Goal: Task Accomplishment & Management: Complete application form

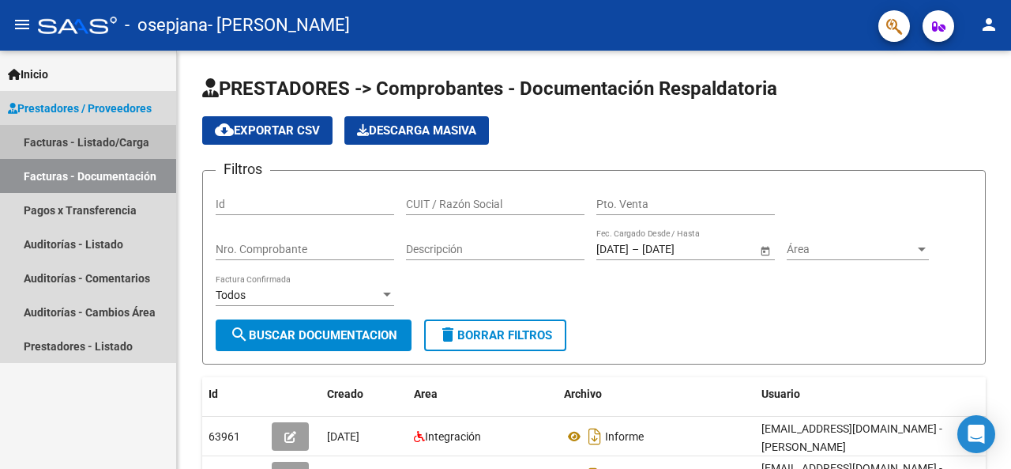
click at [66, 140] on link "Facturas - Listado/Carga" at bounding box center [88, 142] width 176 height 34
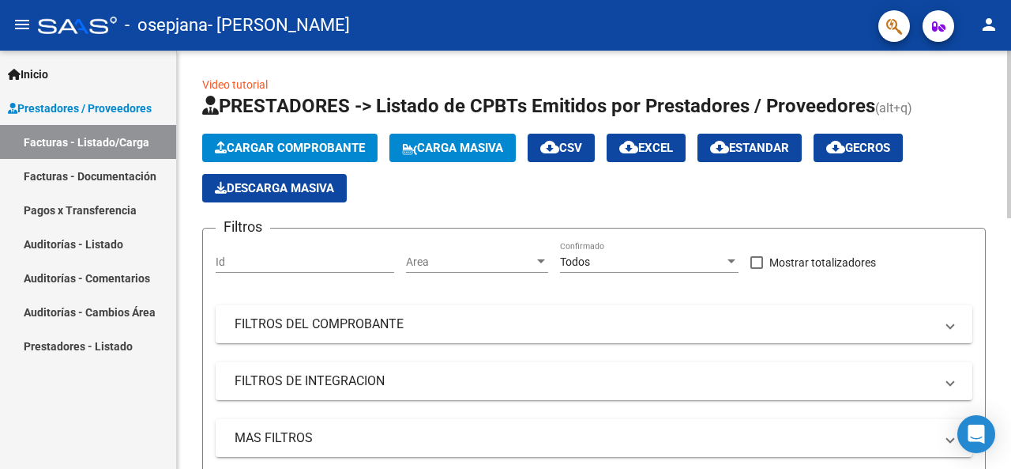
click at [322, 146] on span "Cargar Comprobante" at bounding box center [290, 148] width 150 height 14
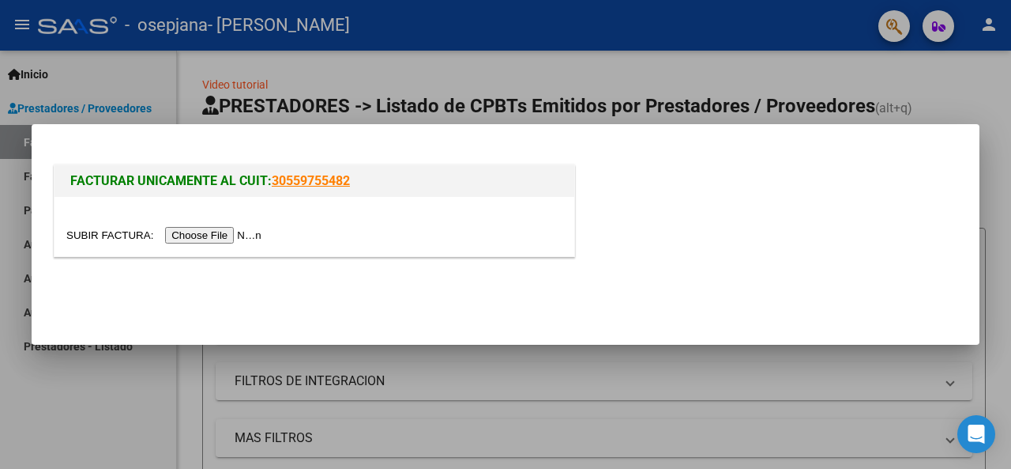
click at [218, 239] on input "file" at bounding box center [166, 235] width 200 height 17
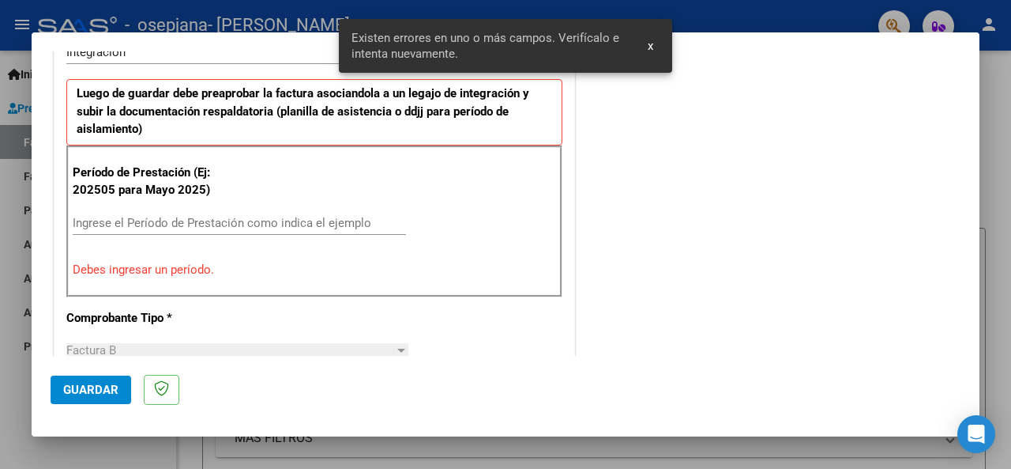
scroll to position [412, 0]
click at [260, 219] on input "Ingrese el Período de Prestación como indica el ejemplo" at bounding box center [239, 223] width 333 height 14
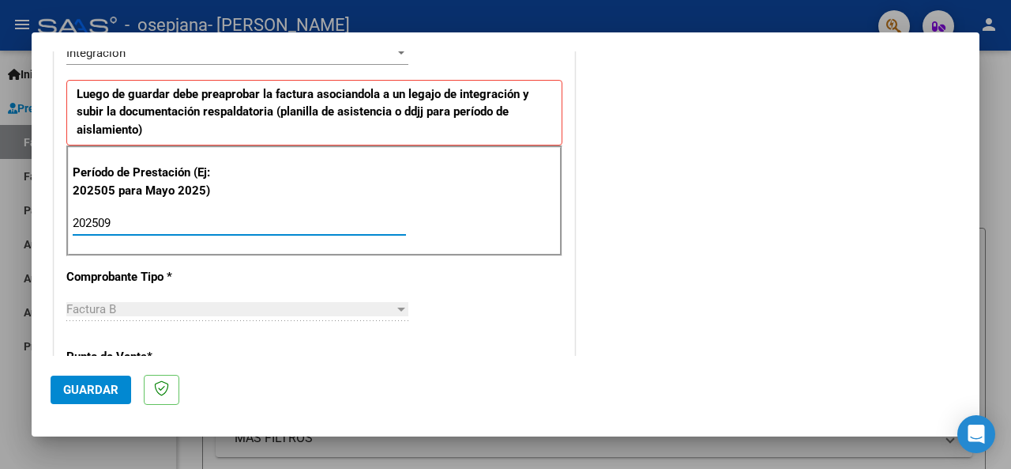
type input "202509"
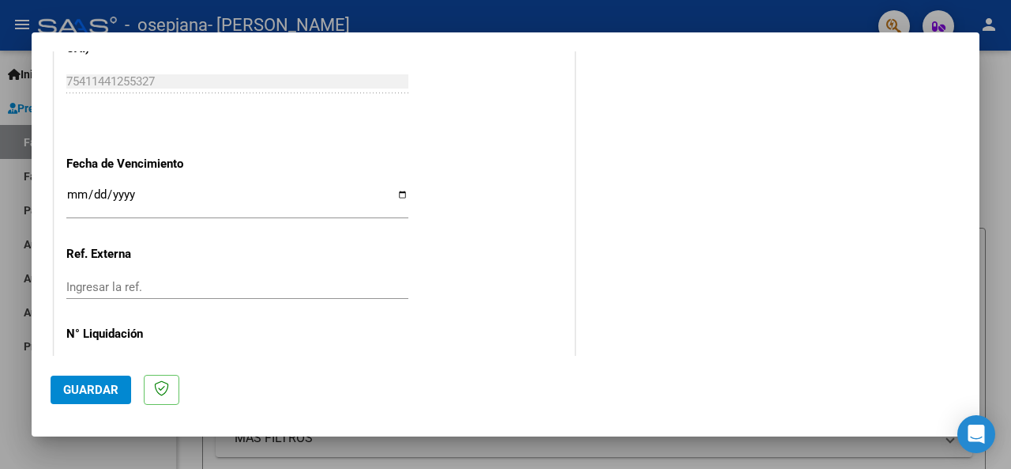
scroll to position [1117, 0]
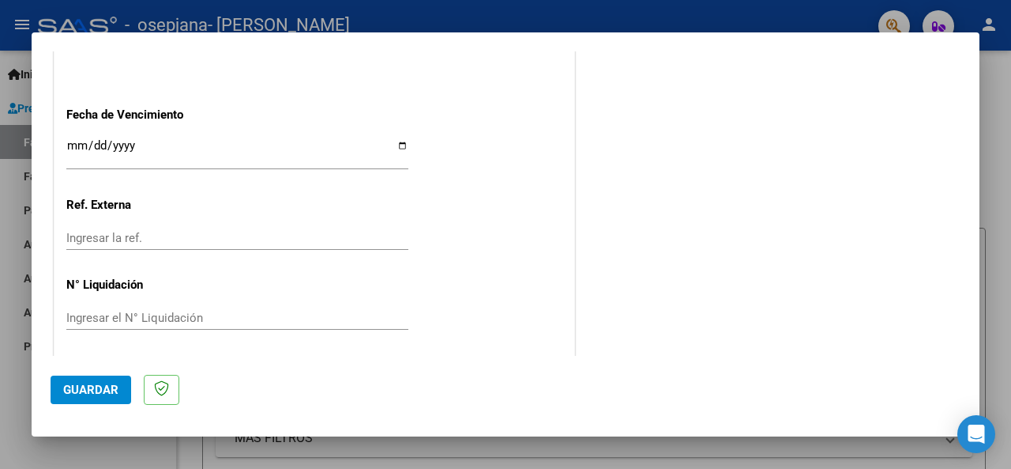
click at [78, 393] on span "Guardar" at bounding box center [90, 389] width 55 height 14
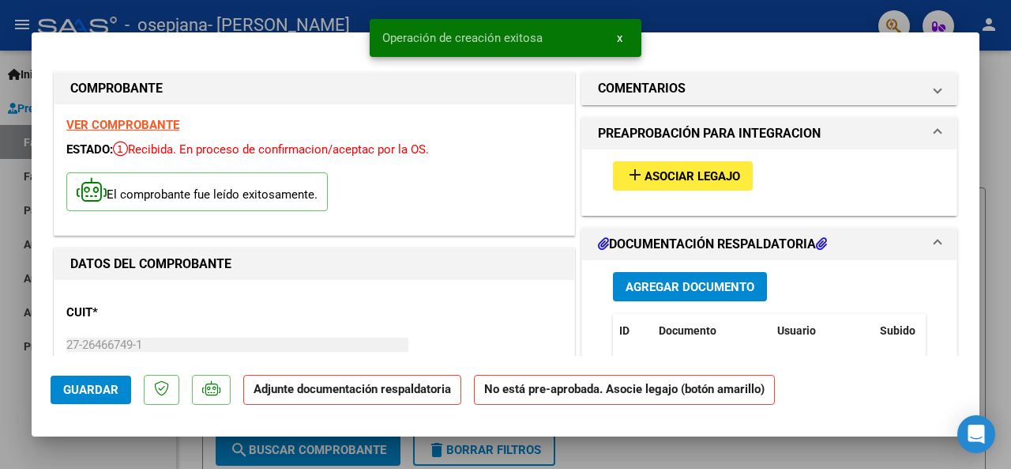
click at [665, 185] on button "add Asociar Legajo" at bounding box center [683, 175] width 140 height 29
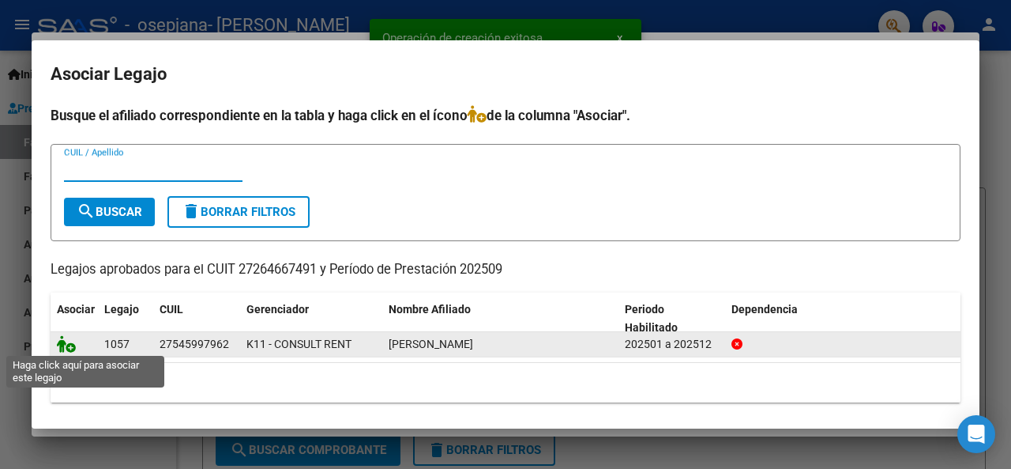
click at [62, 342] on icon at bounding box center [66, 343] width 19 height 17
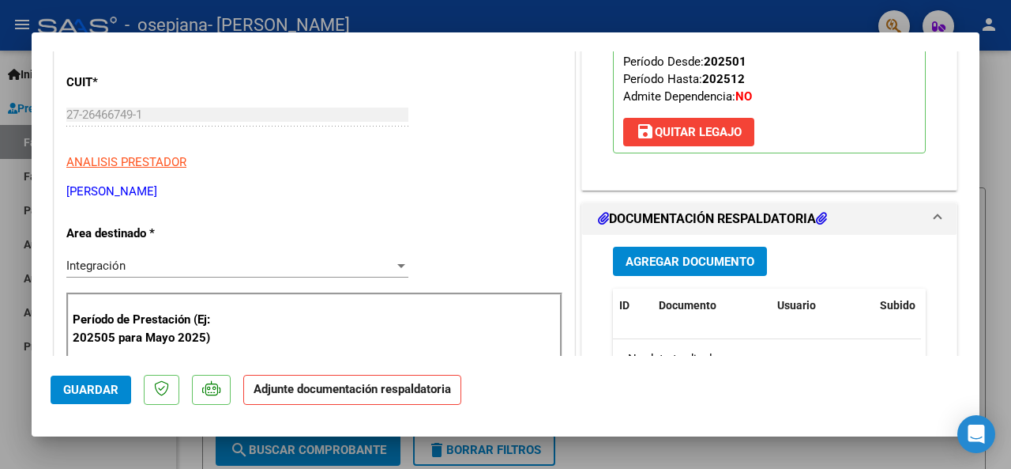
scroll to position [219, 0]
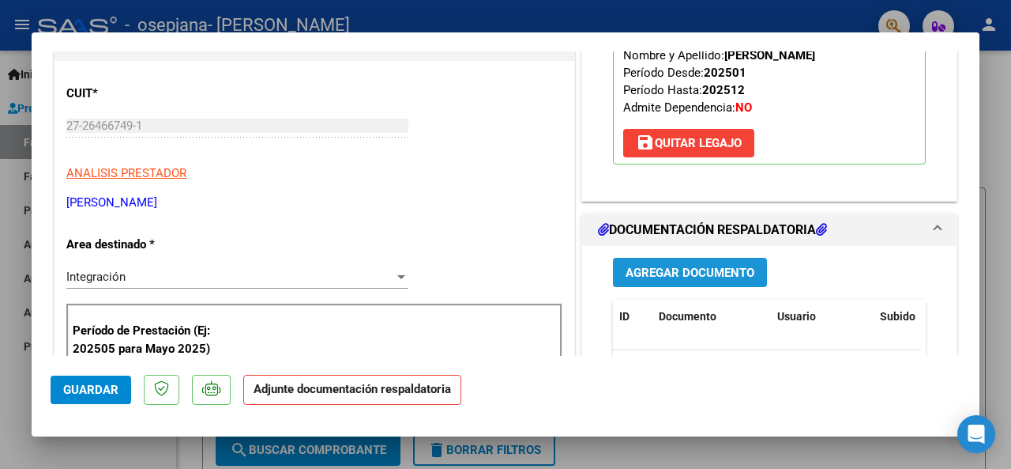
click at [657, 278] on button "Agregar Documento" at bounding box center [690, 272] width 154 height 29
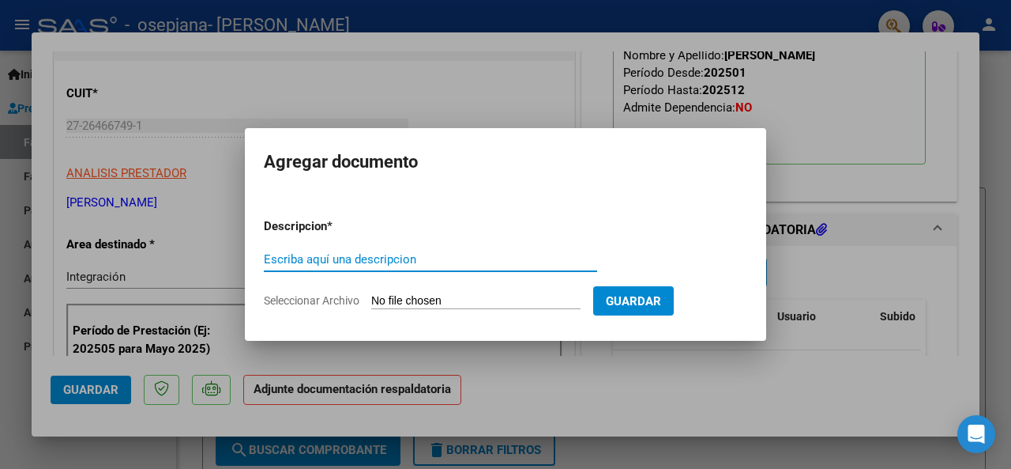
click at [424, 260] on input "Escriba aquí una descripcion" at bounding box center [430, 259] width 333 height 14
type input "planilla"
click at [406, 295] on input "Seleccionar Archivo" at bounding box center [475, 301] width 209 height 15
type input "C:\fakepath\PS - [PERSON_NAME] - Septiembre .pdf"
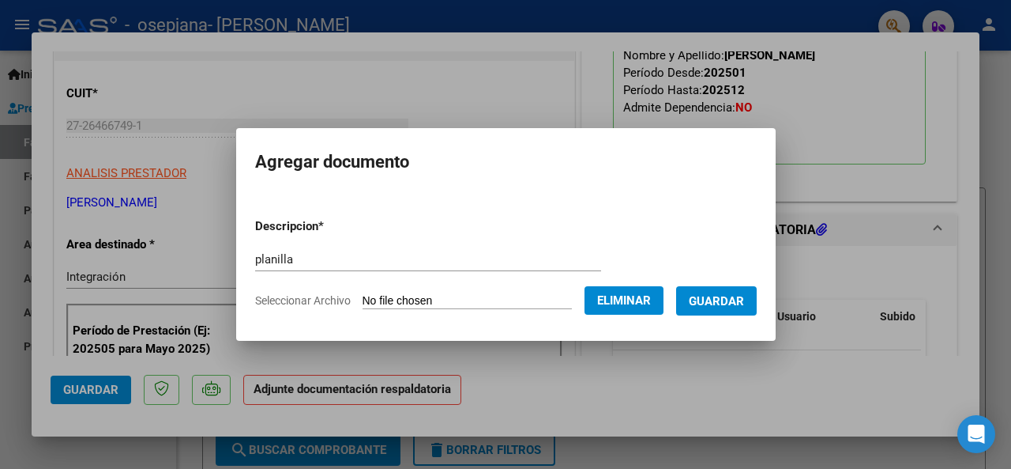
click at [720, 303] on span "Guardar" at bounding box center [716, 301] width 55 height 14
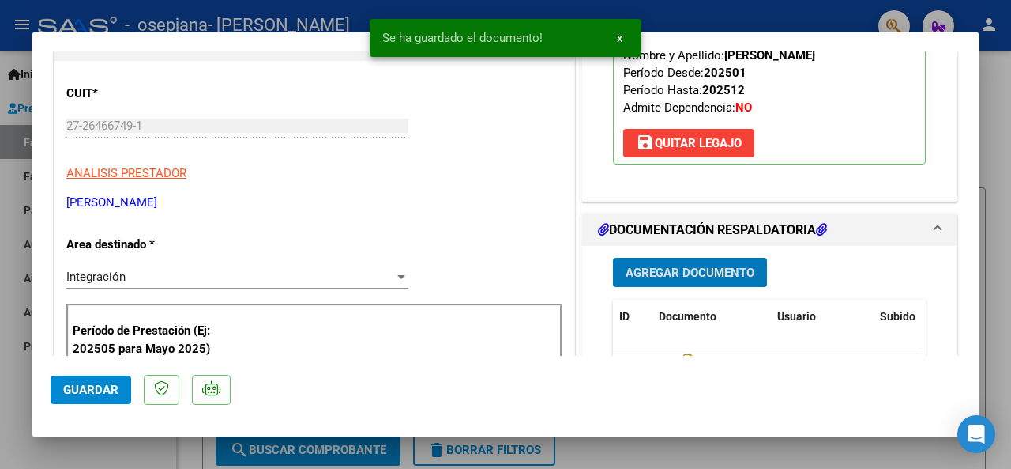
click at [680, 266] on span "Agregar Documento" at bounding box center [690, 273] width 129 height 14
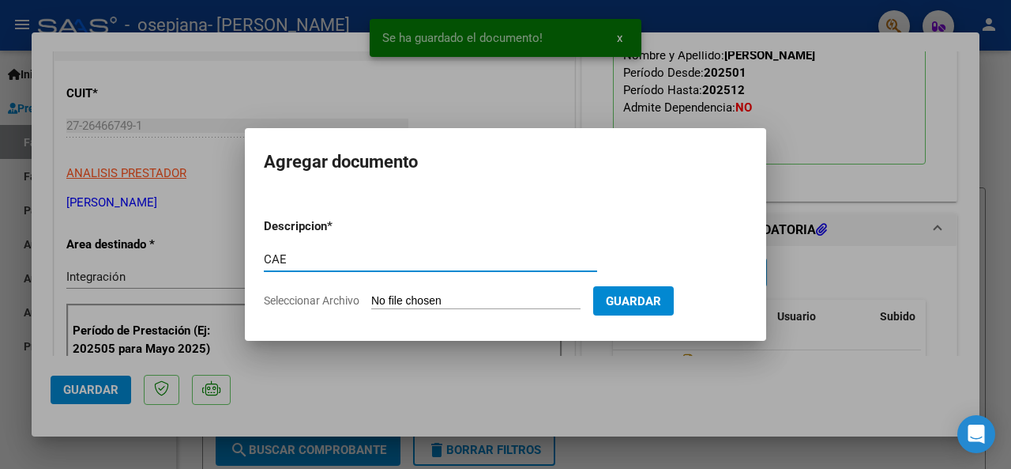
type input "CAE"
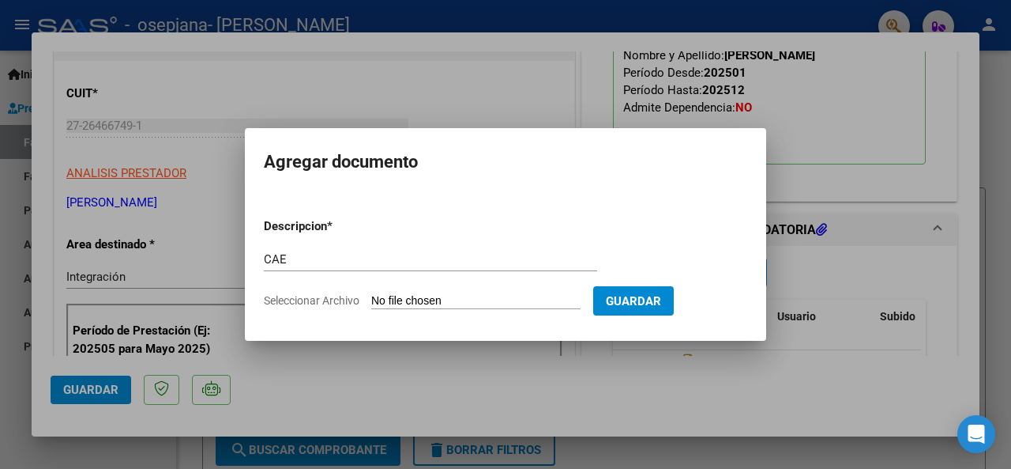
click at [459, 296] on input "Seleccionar Archivo" at bounding box center [475, 301] width 209 height 15
type input "C:\fakepath\Constatación de Comprobantes _ AFIP.pdf"
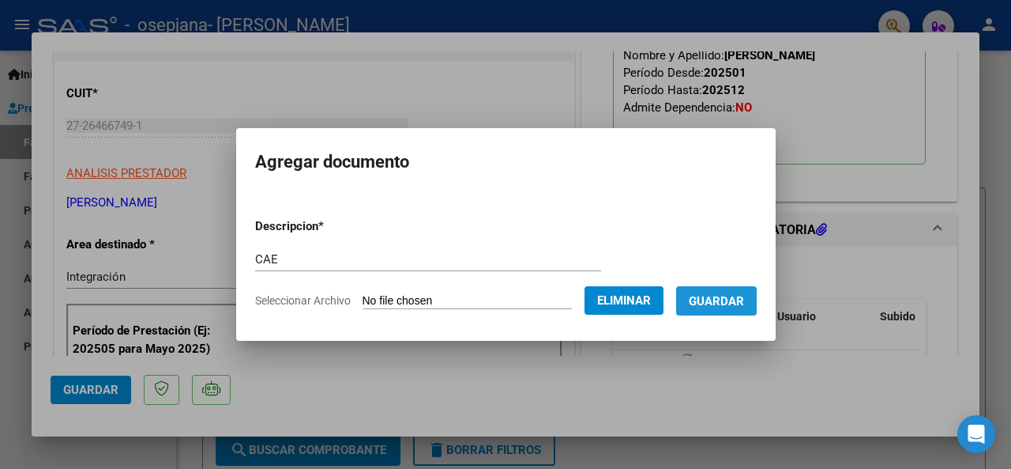
click at [691, 302] on span "Guardar" at bounding box center [716, 301] width 55 height 14
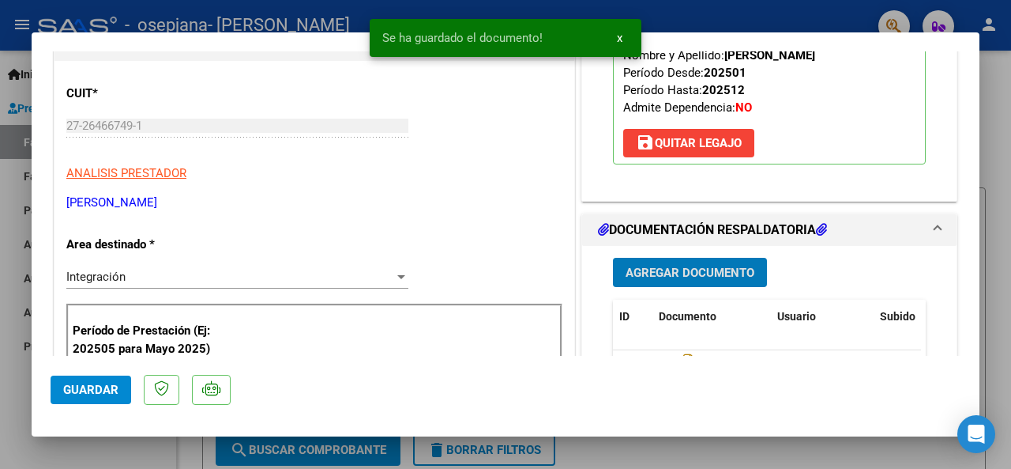
click at [630, 269] on span "Agregar Documento" at bounding box center [690, 273] width 129 height 14
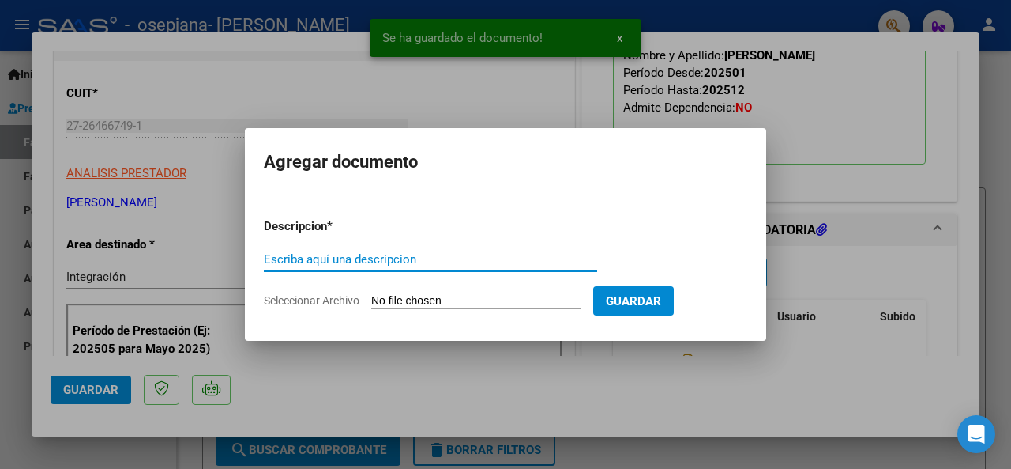
click at [450, 259] on input "Escriba aquí una descripcion" at bounding box center [430, 259] width 333 height 14
type input "informe"
click at [430, 289] on form "Descripcion * informe Escriba aquí una descripcion Seleccionar Archivo Guardar" at bounding box center [506, 262] width 484 height 115
click at [423, 303] on input "Seleccionar Archivo" at bounding box center [475, 301] width 209 height 15
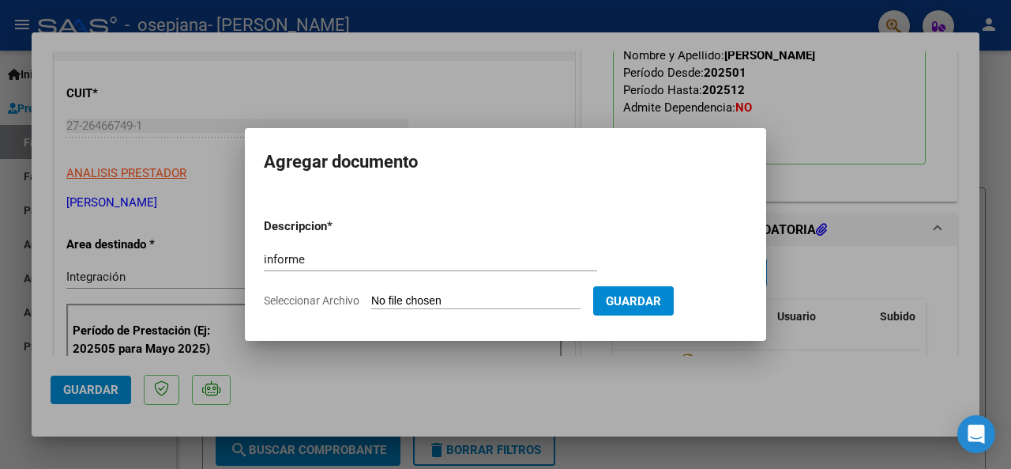
type input "C:\fakepath\[PERSON_NAME] Informe Septiembre.docx"
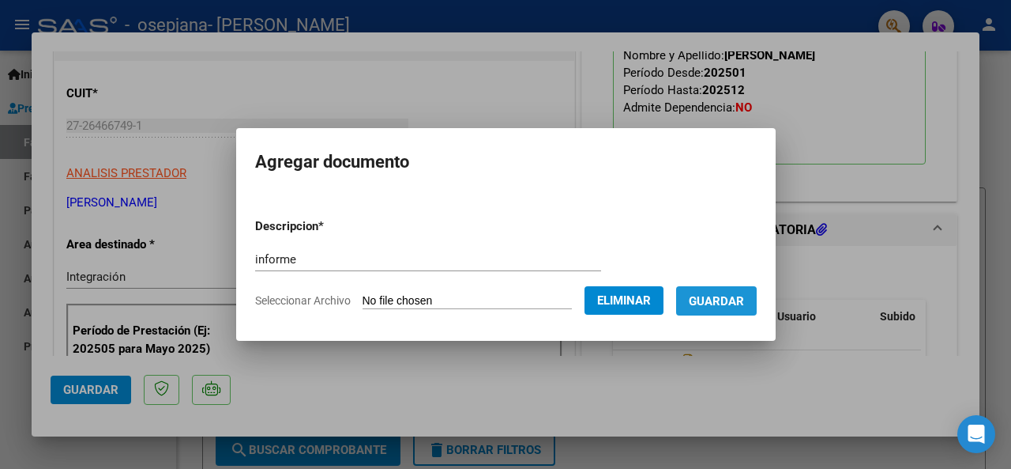
click at [706, 305] on span "Guardar" at bounding box center [716, 301] width 55 height 14
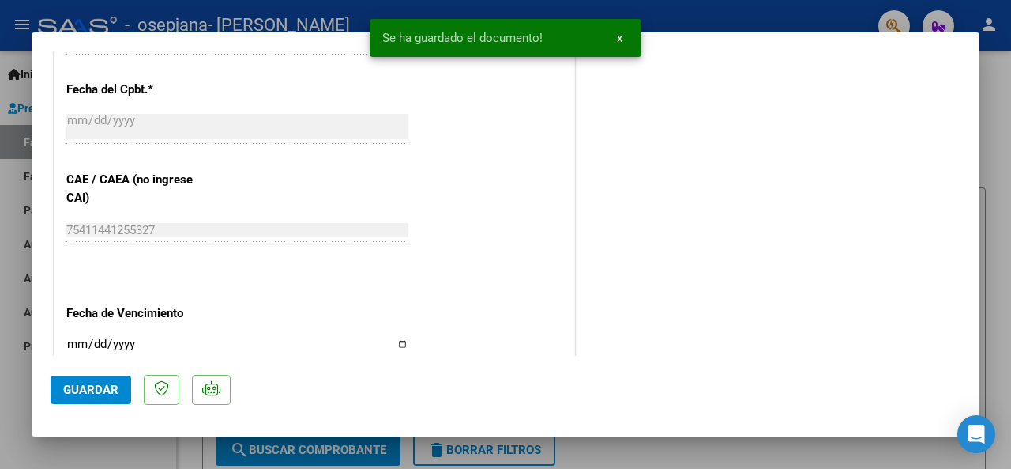
scroll to position [947, 0]
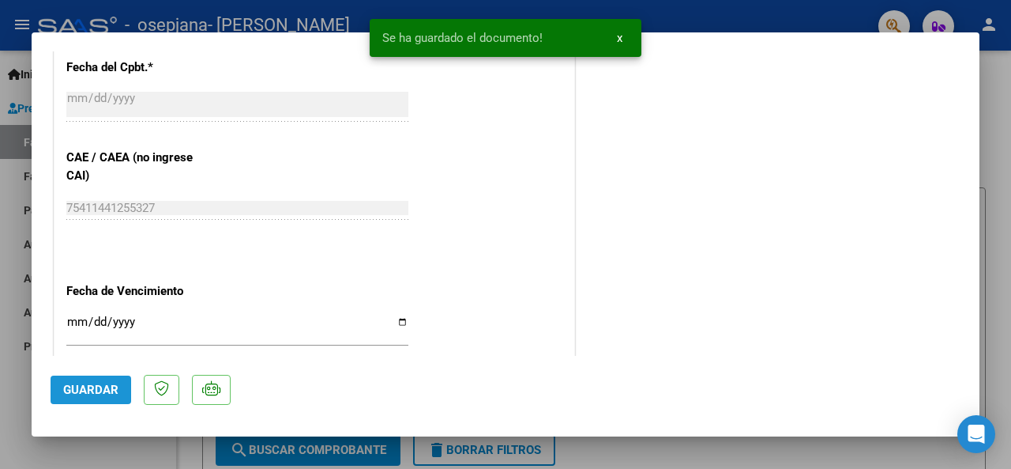
click at [111, 391] on span "Guardar" at bounding box center [90, 389] width 55 height 14
